Goal: Communication & Community: Connect with others

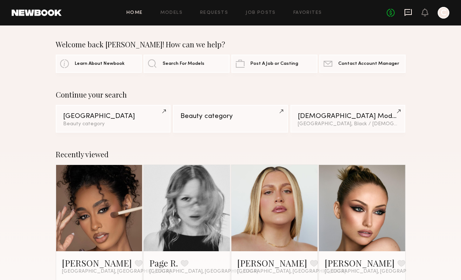
click at [407, 14] on icon at bounding box center [408, 12] width 7 height 7
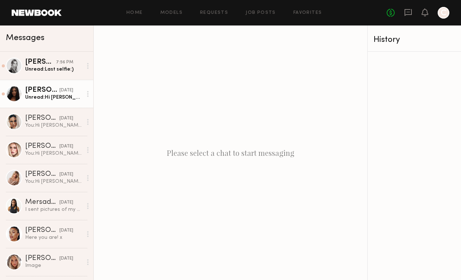
click at [69, 85] on link "[PERSON_NAME] [DATE] Unread: Hi [PERSON_NAME]! Nice to meet you as well. I actu…" at bounding box center [46, 94] width 93 height 28
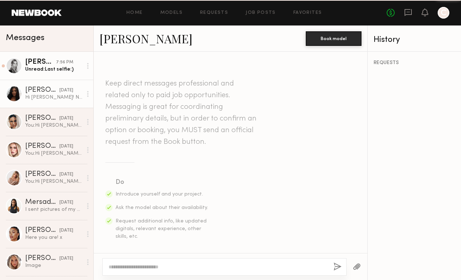
scroll to position [326, 0]
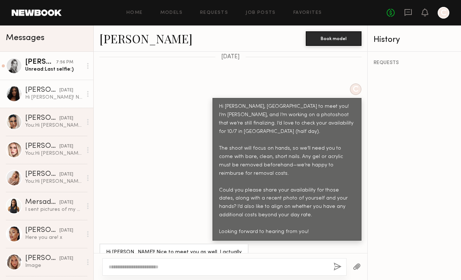
click at [60, 70] on div "Unread: Last selfie:)" at bounding box center [53, 69] width 57 height 7
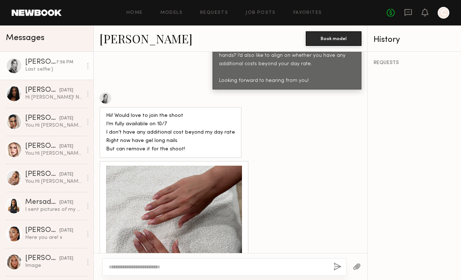
scroll to position [467, 0]
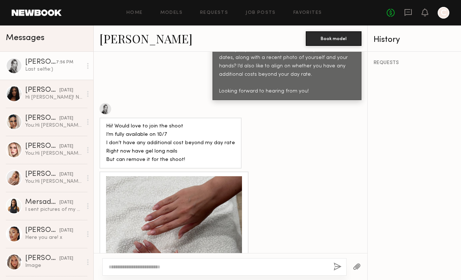
click at [202, 189] on div at bounding box center [174, 244] width 136 height 136
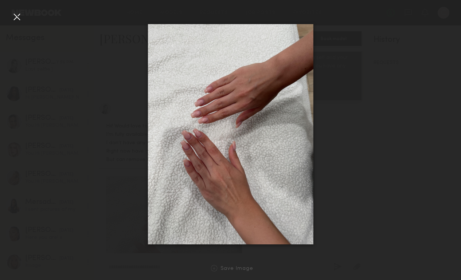
click at [238, 273] on div "Save Image" at bounding box center [230, 268] width 461 height 23
click at [237, 269] on div "Save Image" at bounding box center [237, 269] width 33 height 5
click at [343, 169] on div at bounding box center [230, 134] width 461 height 245
click at [116, 119] on div at bounding box center [230, 134] width 461 height 245
click at [18, 14] on div at bounding box center [17, 17] width 12 height 12
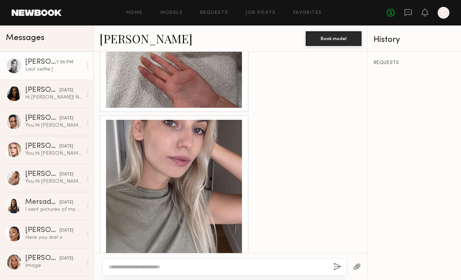
scroll to position [831, 0]
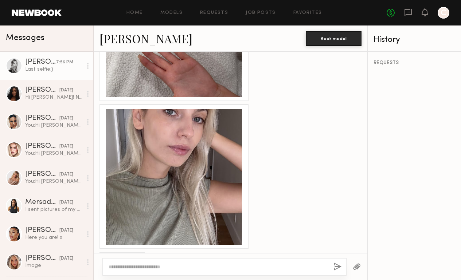
click at [169, 190] on div at bounding box center [174, 177] width 136 height 136
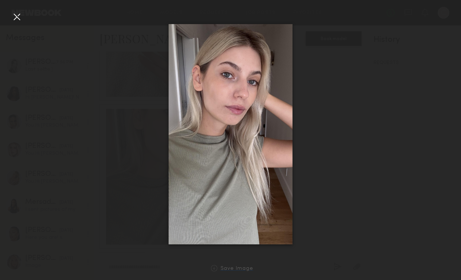
click at [228, 271] on div "Save Image" at bounding box center [237, 269] width 33 height 5
click at [20, 20] on div at bounding box center [17, 17] width 12 height 12
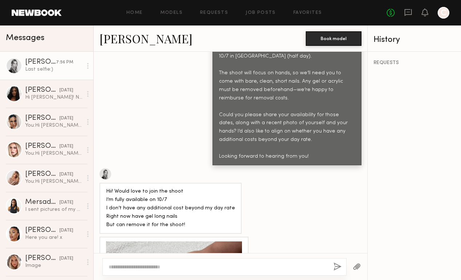
scroll to position [439, 0]
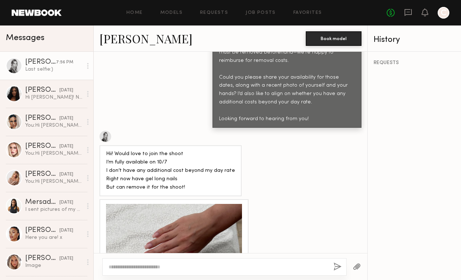
click at [143, 38] on link "[PERSON_NAME]" at bounding box center [146, 39] width 93 height 16
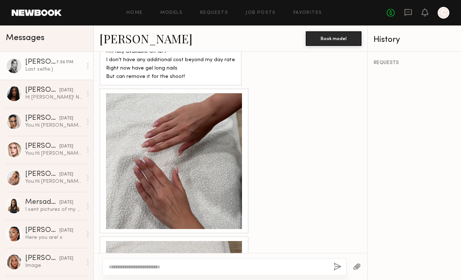
scroll to position [559, 0]
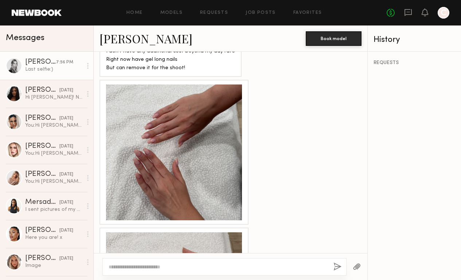
click at [219, 104] on div at bounding box center [174, 153] width 136 height 136
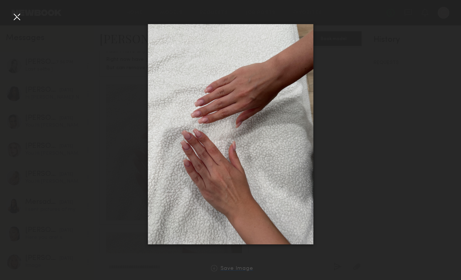
click at [241, 267] on div "Save Image" at bounding box center [237, 269] width 33 height 5
click at [217, 267] on div at bounding box center [214, 268] width 7 height 7
click at [48, 18] on div at bounding box center [230, 134] width 461 height 245
click at [20, 18] on div at bounding box center [17, 17] width 12 height 12
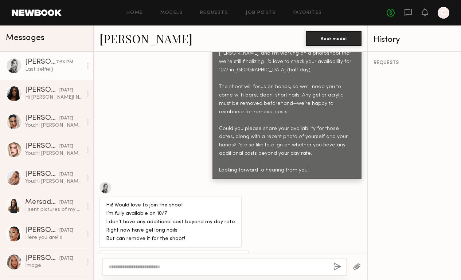
scroll to position [386, 0]
